Goal: Check status

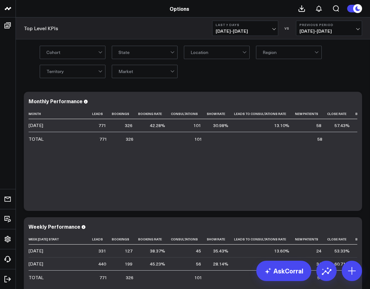
click at [290, 80] on div "Cohort State Location Region Territory Market" at bounding box center [193, 61] width 354 height 44
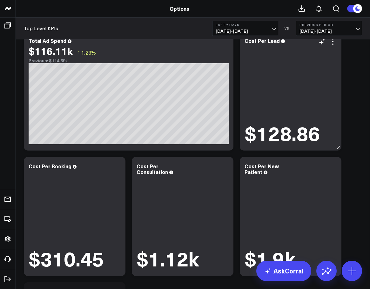
scroll to position [573, 0]
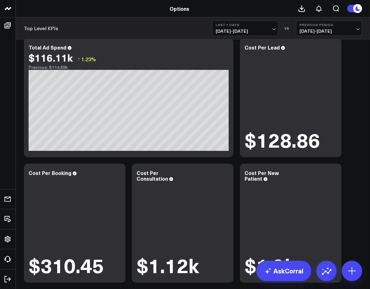
click at [242, 26] on b "Last 7 Days" at bounding box center [244, 25] width 59 height 4
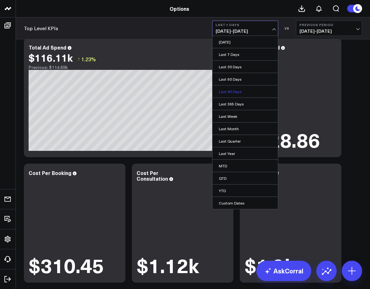
click at [236, 90] on link "Last 90 Days" at bounding box center [244, 91] width 65 height 12
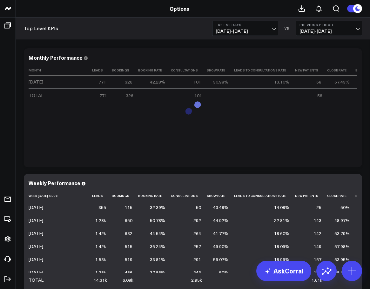
scroll to position [2, 0]
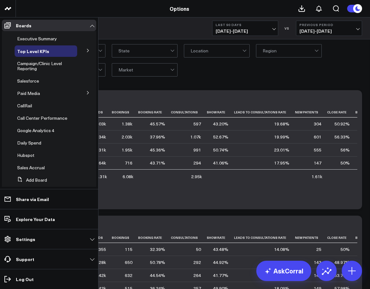
click at [86, 51] on icon at bounding box center [88, 51] width 4 height 4
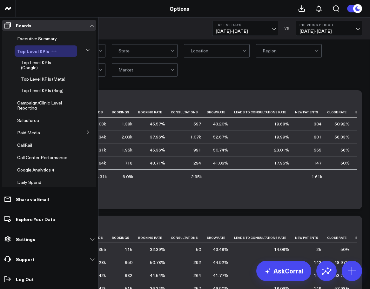
click at [37, 49] on span "Top Level KPIs" at bounding box center [33, 51] width 32 height 6
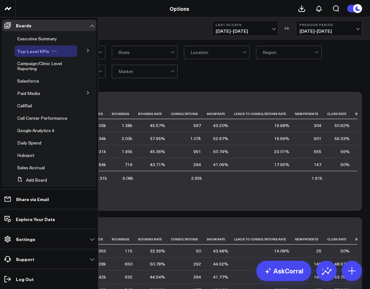
click at [33, 53] on span "Top Level KPIs" at bounding box center [33, 51] width 32 height 6
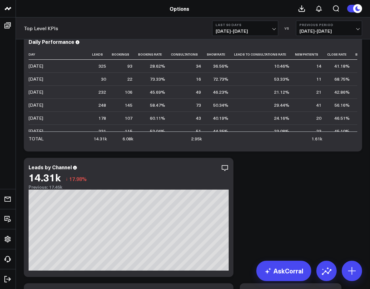
scroll to position [359, 0]
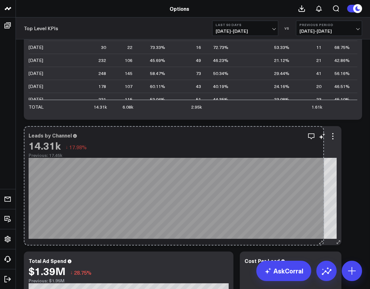
drag, startPoint x: 231, startPoint y: 242, endPoint x: 333, endPoint y: 242, distance: 102.5
click at [333, 242] on div "Leads by Channel 14.31k ↓ 17.98% Previous: 17.45k [fontSize:10px lineHeight:12p…" at bounding box center [182, 185] width 317 height 119
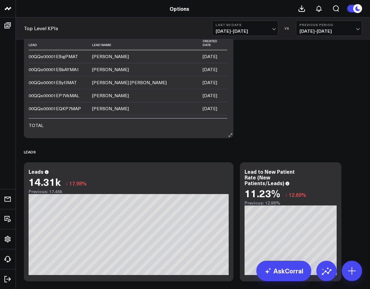
scroll to position [998, 0]
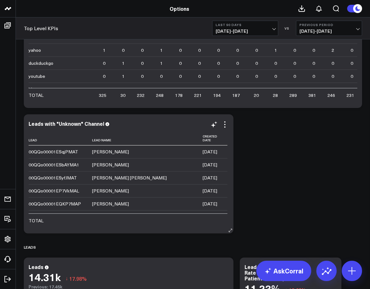
drag, startPoint x: 230, startPoint y: 229, endPoint x: 335, endPoint y: 226, distance: 105.1
click at [342, 228] on div "Modify via AI Copy link to widget Ask support Remove Create linked copy Executi…" at bounding box center [193, 147] width 344 height 2112
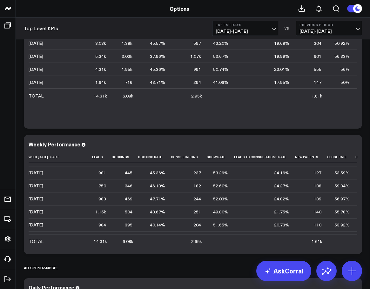
scroll to position [77, 0]
